Goal: Navigation & Orientation: Find specific page/section

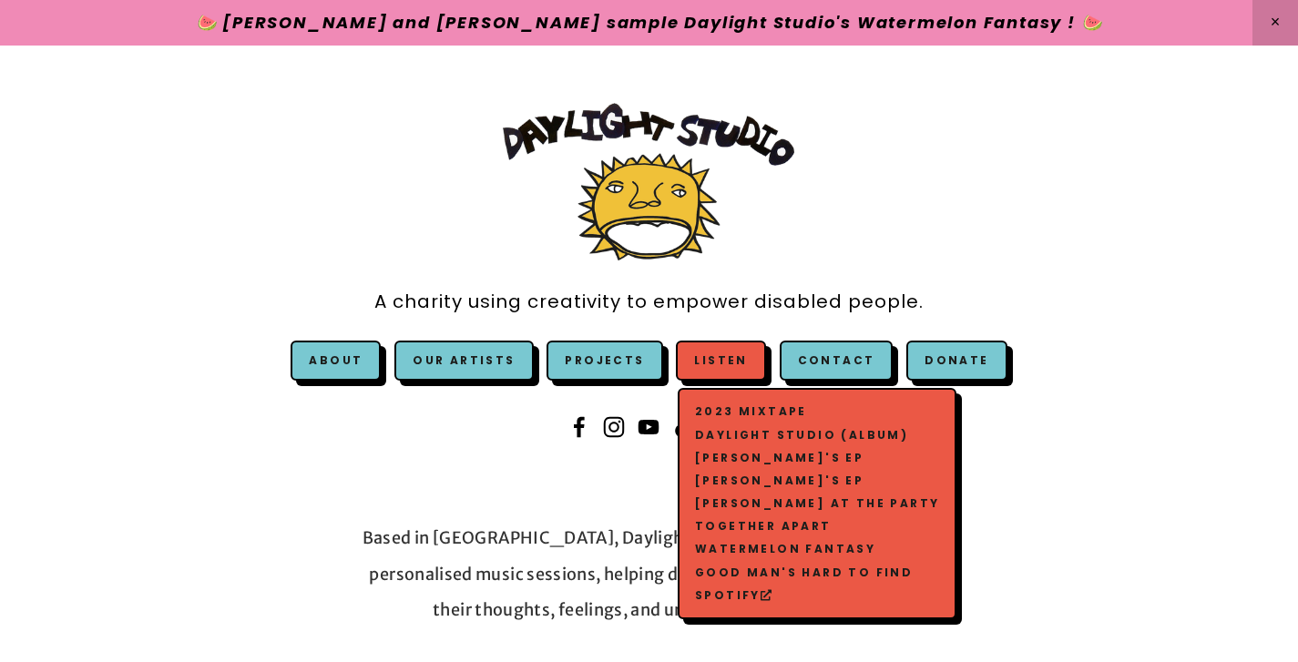
click at [723, 538] on link "Watermelon Fantasy" at bounding box center [816, 549] width 253 height 23
click at [739, 538] on link "Watermelon Fantasy" at bounding box center [816, 549] width 253 height 23
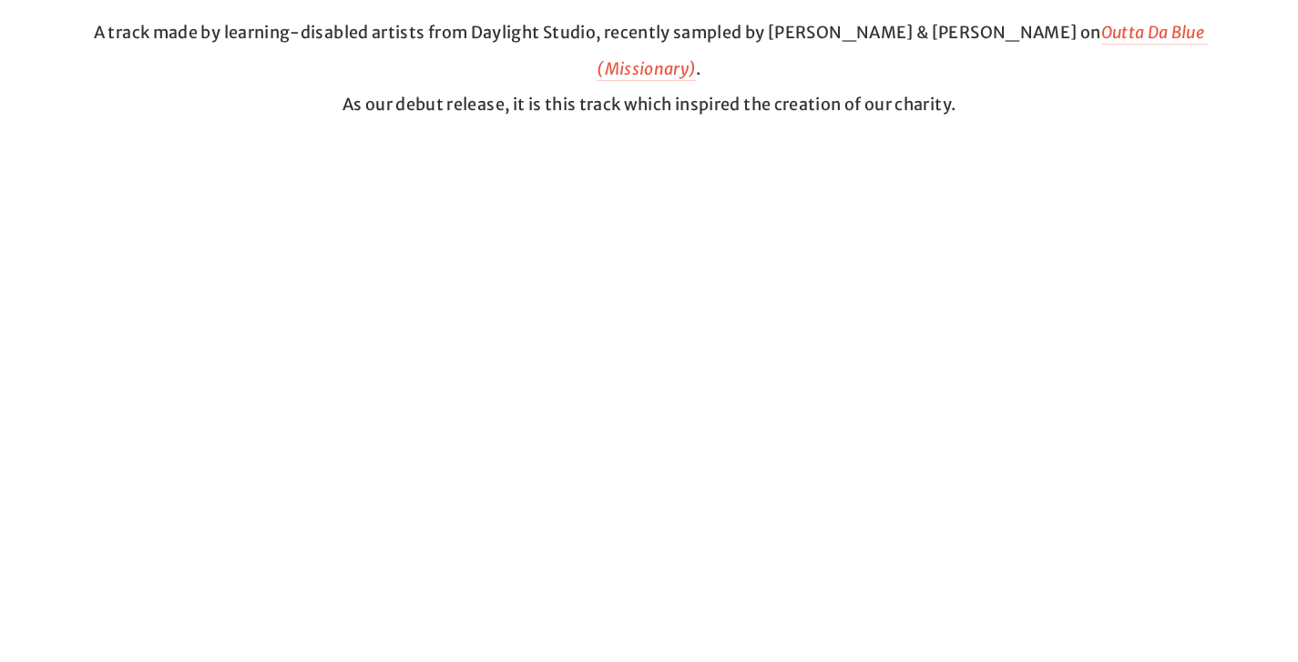
scroll to position [586, 0]
